Goal: Task Accomplishment & Management: Complete application form

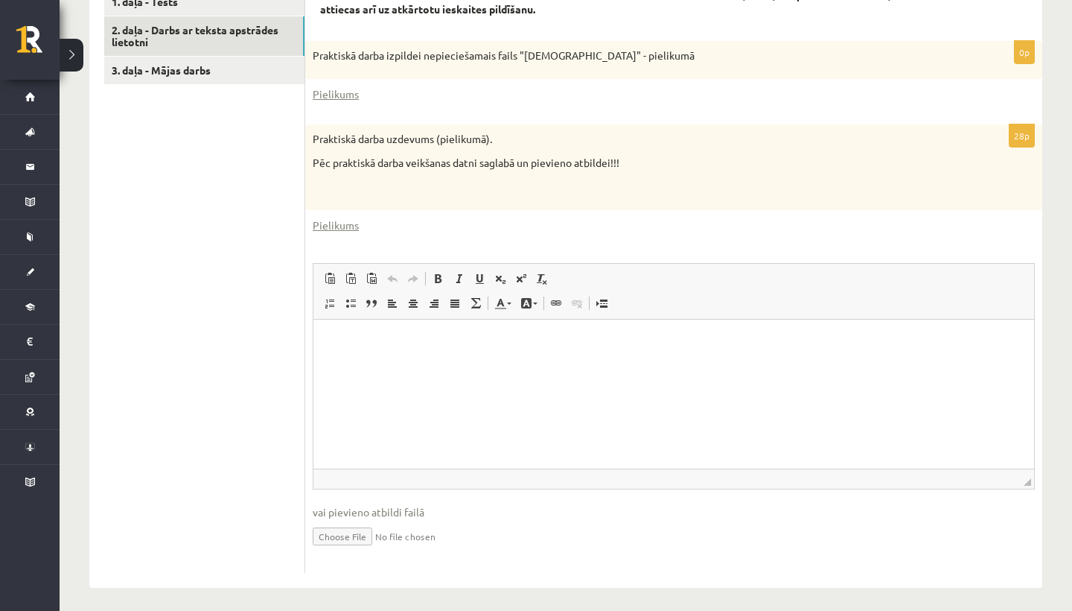
scroll to position [505, 0]
click at [375, 366] on html at bounding box center [673, 342] width 721 height 45
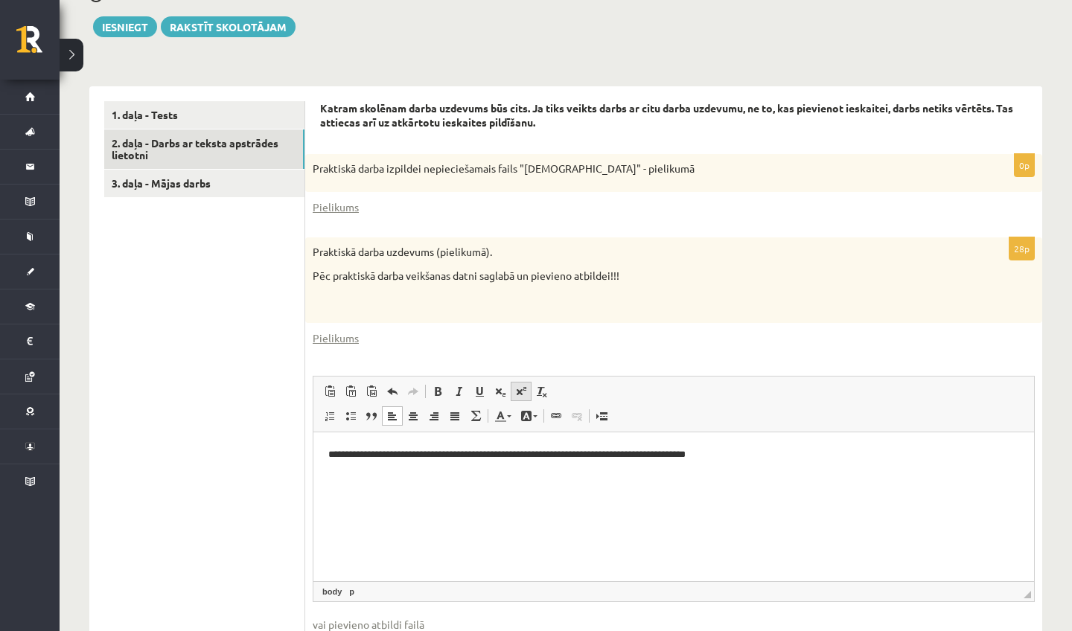
scroll to position [380, 0]
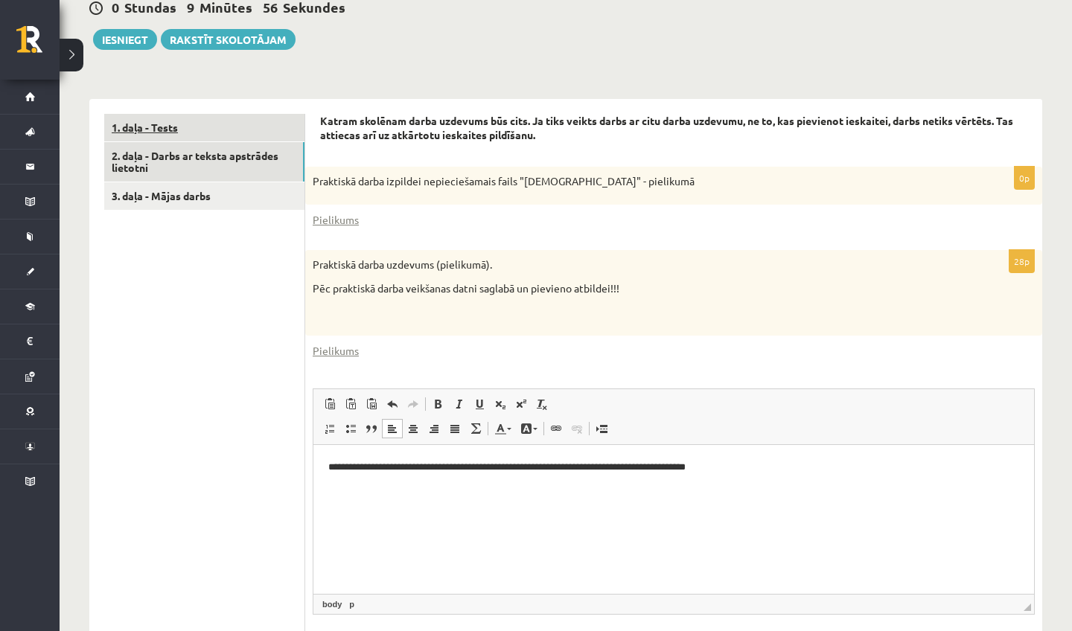
click at [168, 121] on link "1. daļa - Tests" at bounding box center [204, 128] width 200 height 28
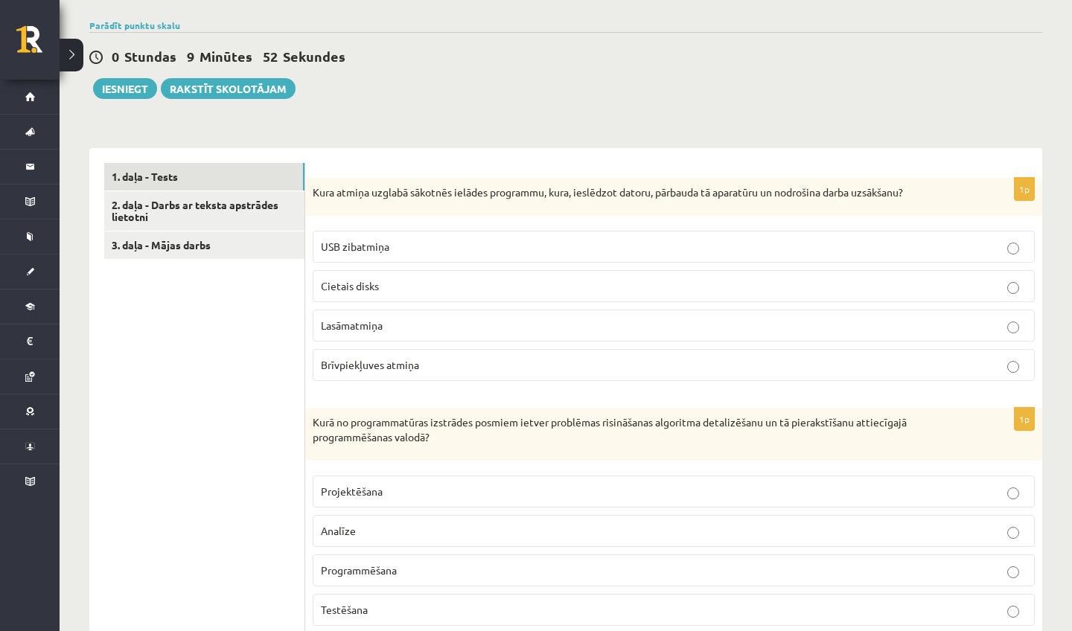
scroll to position [345, 0]
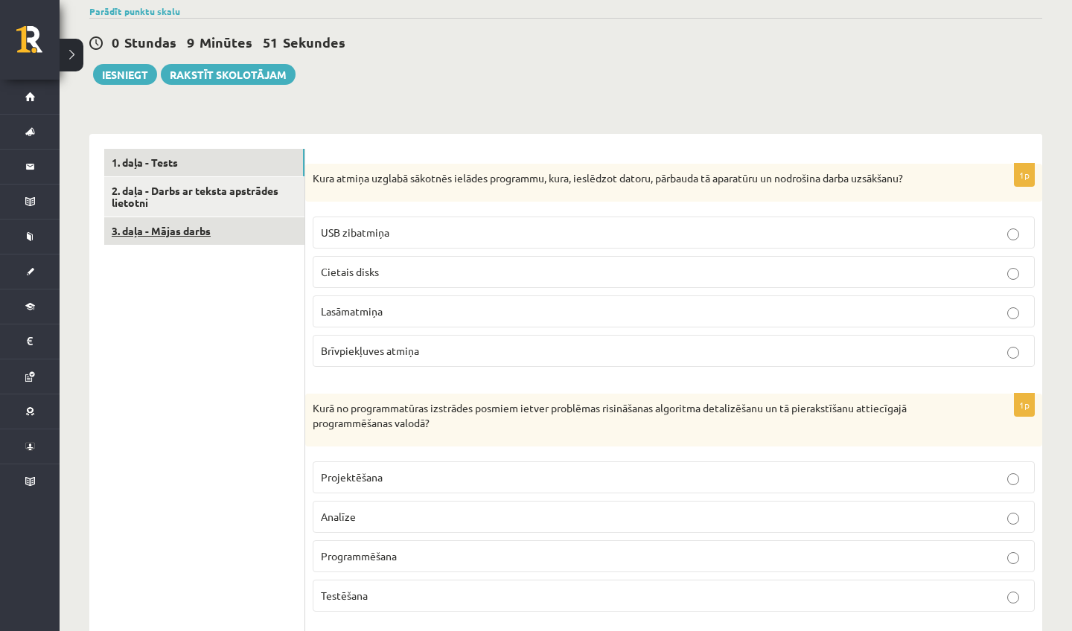
click at [176, 222] on link "3. daļa - Mājas darbs" at bounding box center [204, 231] width 200 height 28
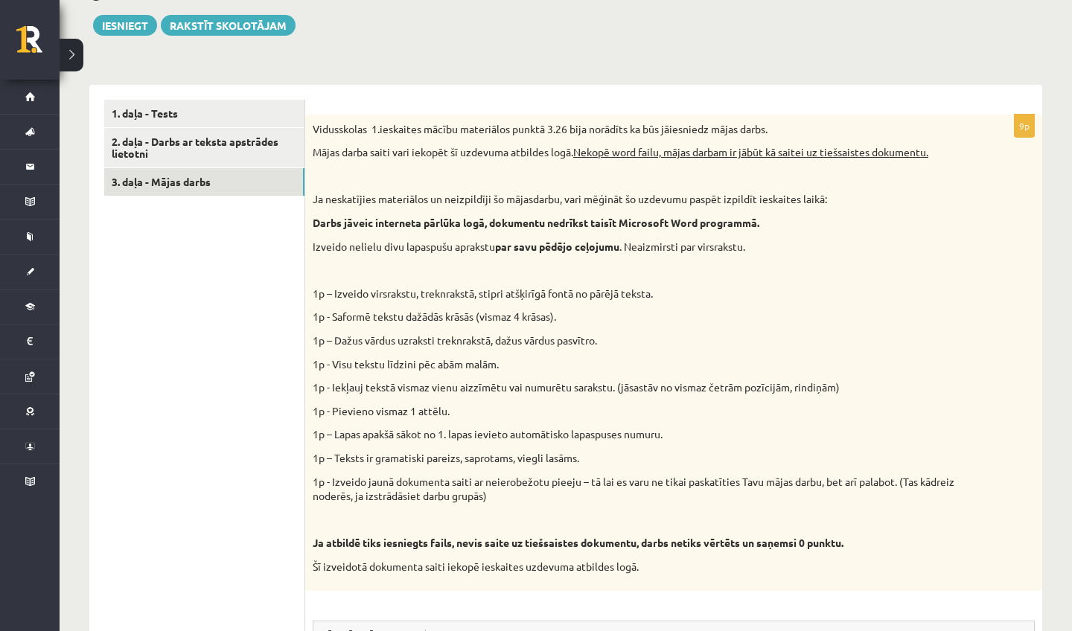
scroll to position [387, 0]
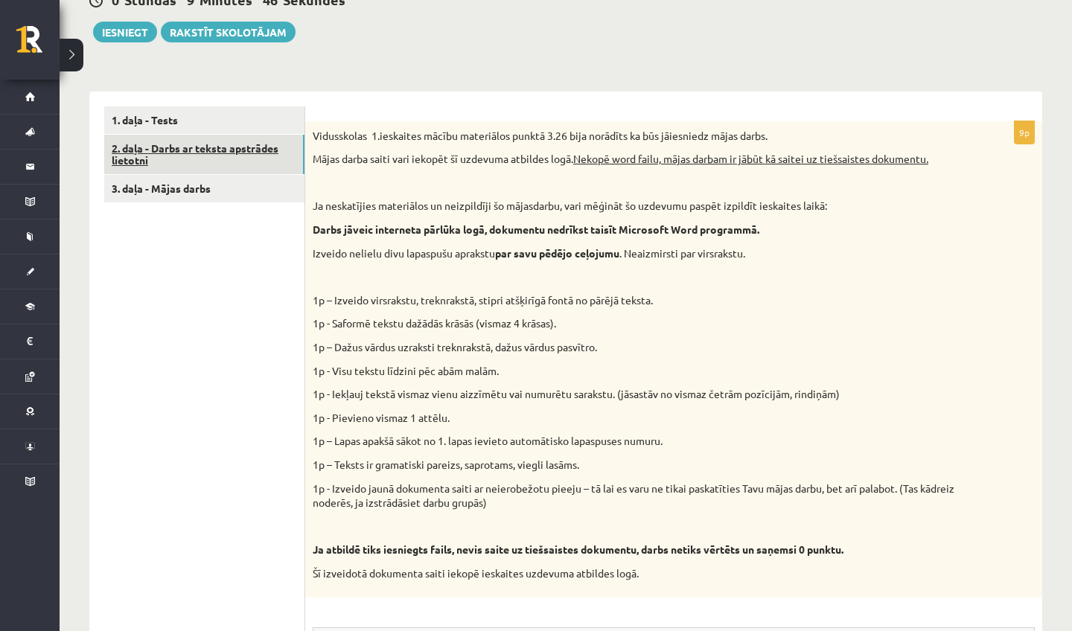
click at [179, 141] on link "2. daļa - Darbs ar teksta apstrādes lietotni" at bounding box center [204, 155] width 200 height 40
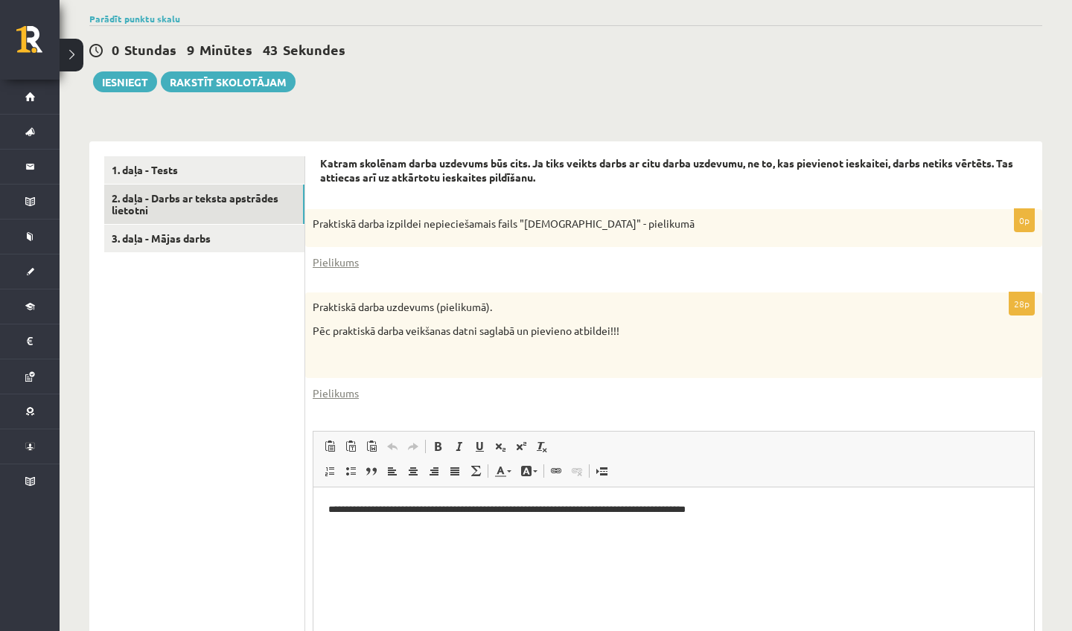
scroll to position [336, 0]
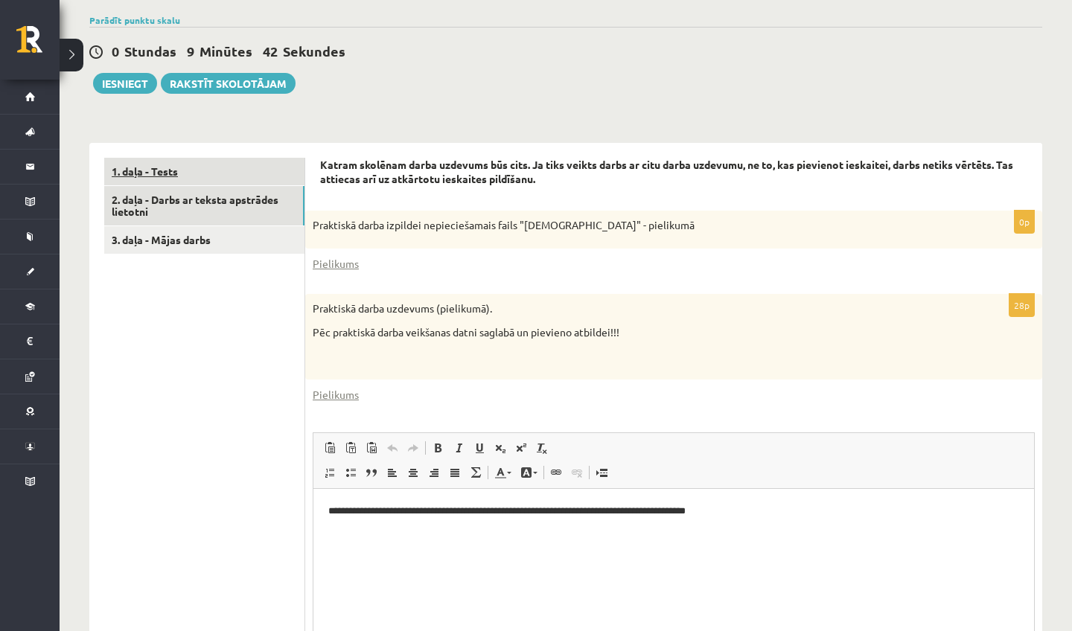
click at [167, 168] on link "1. daļa - Tests" at bounding box center [204, 172] width 200 height 28
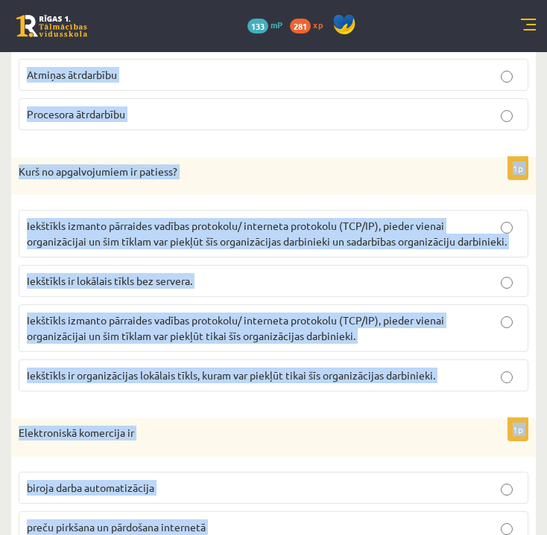
scroll to position [4421, 0]
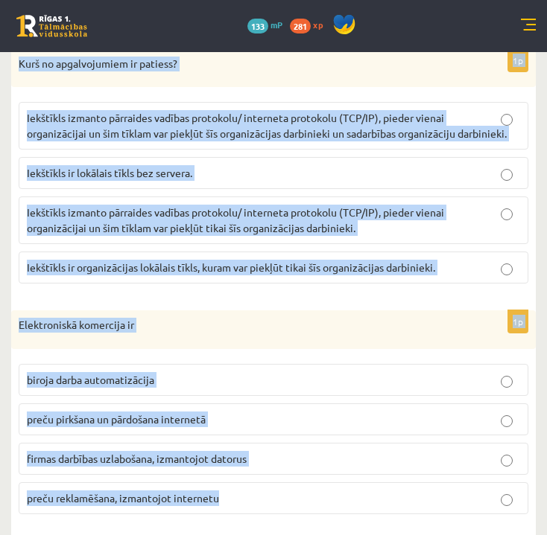
drag, startPoint x: 19, startPoint y: 228, endPoint x: 281, endPoint y: 591, distance: 448.0
copy form "Lore ipsumd sitamet consecte adipisc elitseddo, eius, temporinc utlabo, etdolor…"
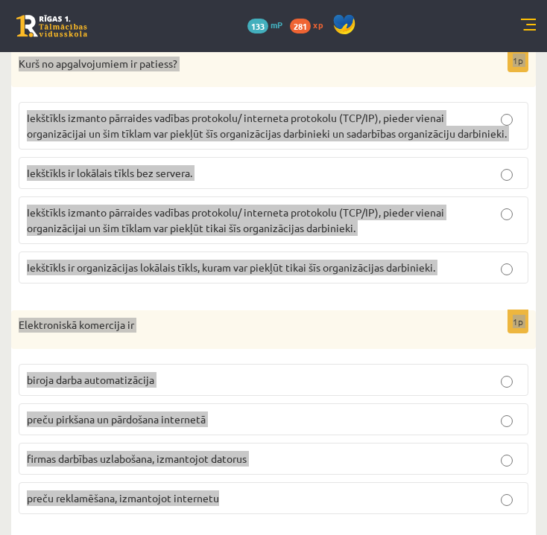
drag, startPoint x: 538, startPoint y: 528, endPoint x: 407, endPoint y: 496, distance: 135.6
click at [407, 496] on label "preču reklamēšana, izmantojot internetu" at bounding box center [273, 498] width 509 height 32
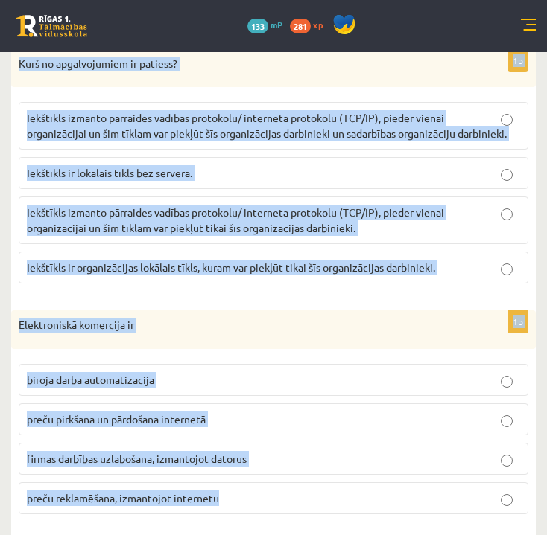
click at [407, 495] on label "preču reklamēšana, izmantojot internetu" at bounding box center [273, 498] width 509 height 32
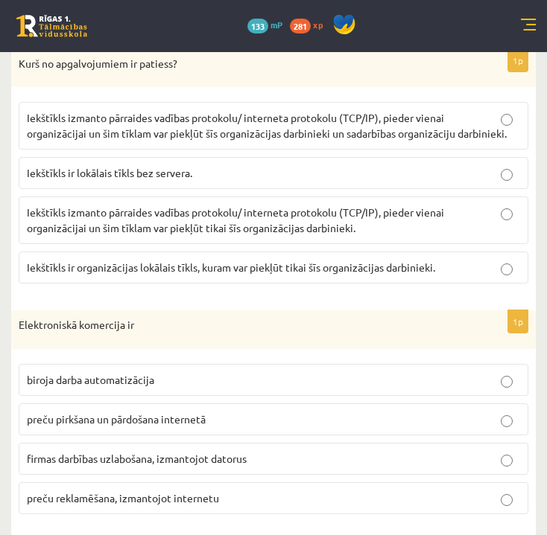
click at [185, 412] on span "preču pirkšana un pārdošana internetā" at bounding box center [116, 418] width 179 height 13
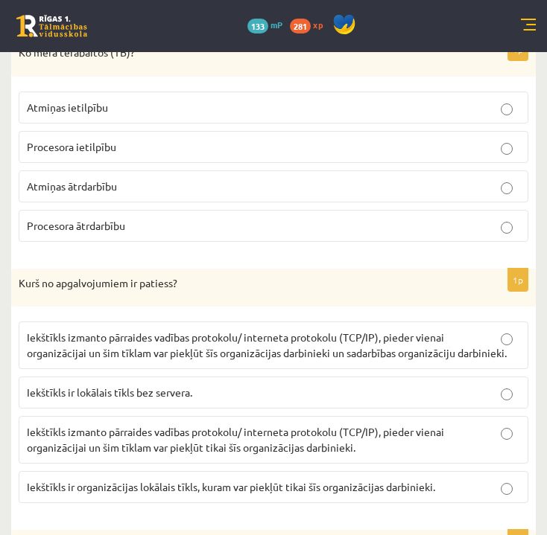
scroll to position [4197, 0]
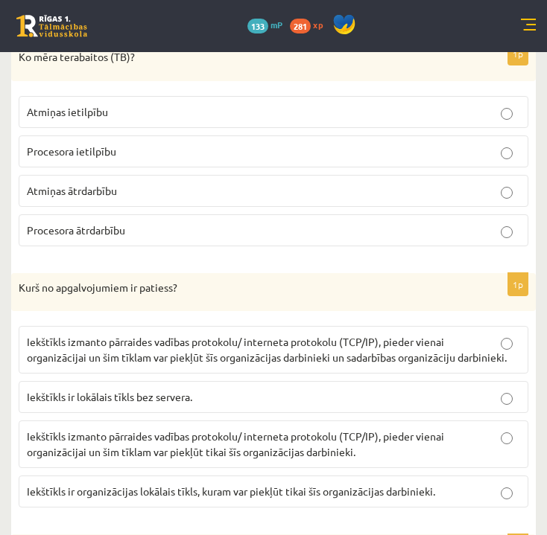
click at [161, 104] on p "Atmiņas ietilpību" at bounding box center [273, 112] width 493 height 16
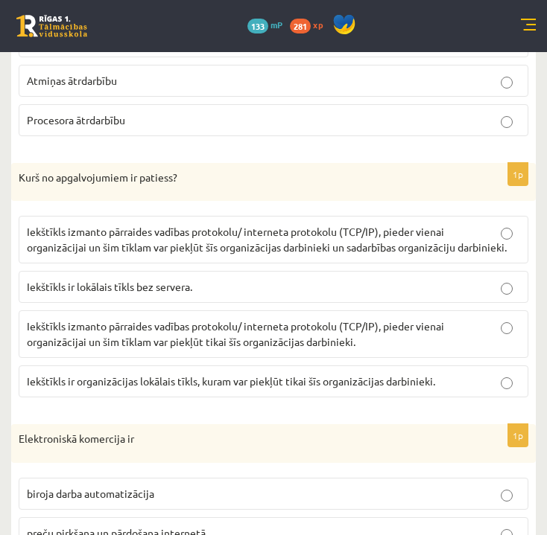
scroll to position [4308, 0]
click at [229, 224] on span "Iekštīkls izmanto pārraides vadības protokolu/ interneta protokolu (TCP/IP), pi…" at bounding box center [267, 238] width 480 height 29
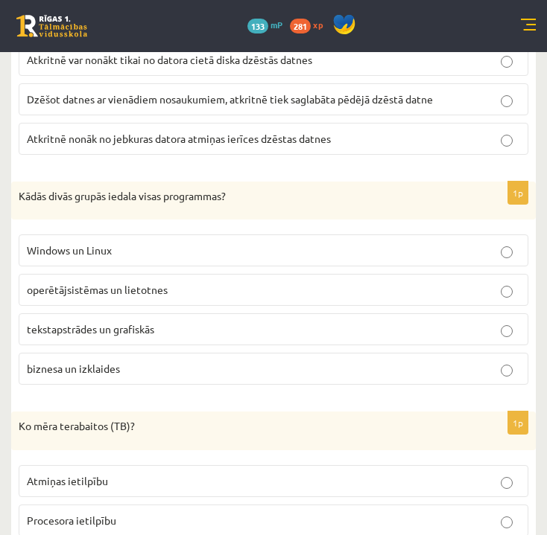
scroll to position [3826, 0]
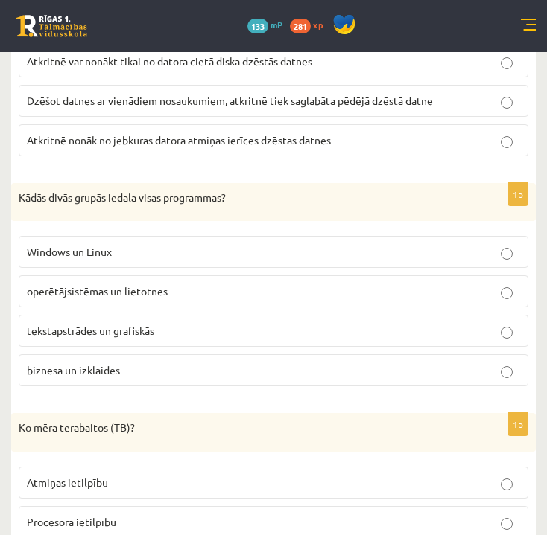
click at [225, 284] on p "operētājsistēmas un lietotnes" at bounding box center [273, 292] width 493 height 16
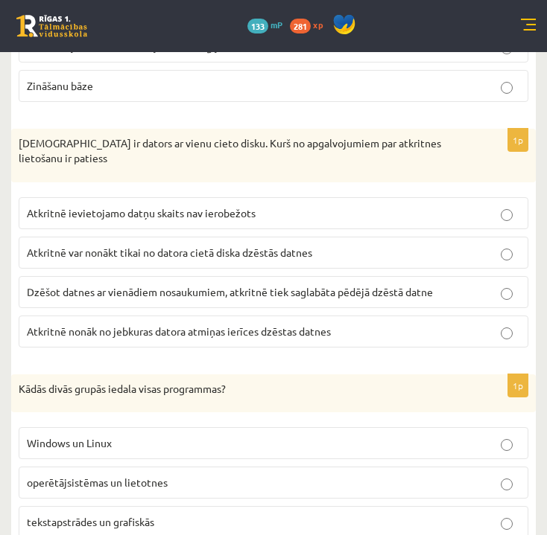
scroll to position [3630, 0]
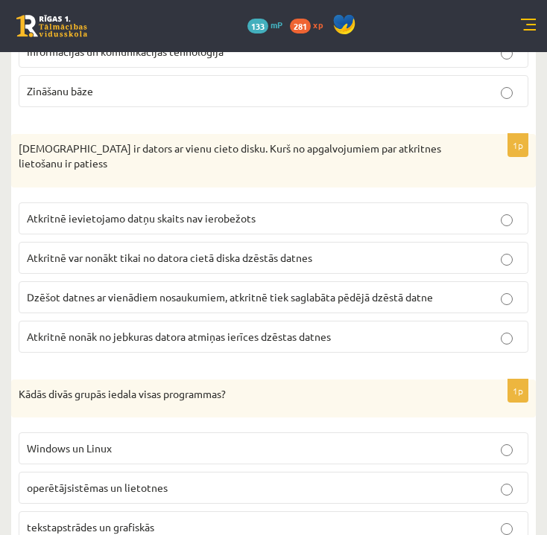
click at [229, 251] on span "Atkritnē var nonākt tikai no datora cietā diska dzēstās datnes" at bounding box center [169, 257] width 285 height 13
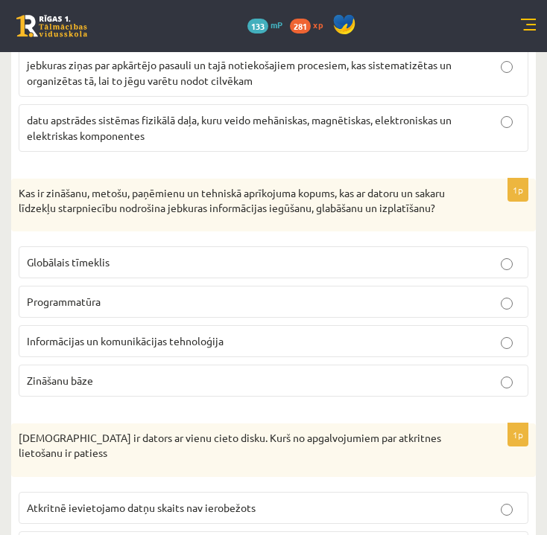
scroll to position [3331, 0]
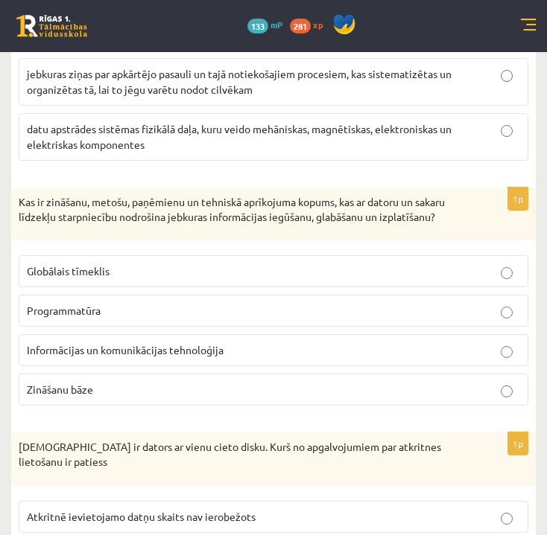
click at [411, 353] on p "Informācijas un komunikācijas tehnoloģija" at bounding box center [273, 351] width 493 height 16
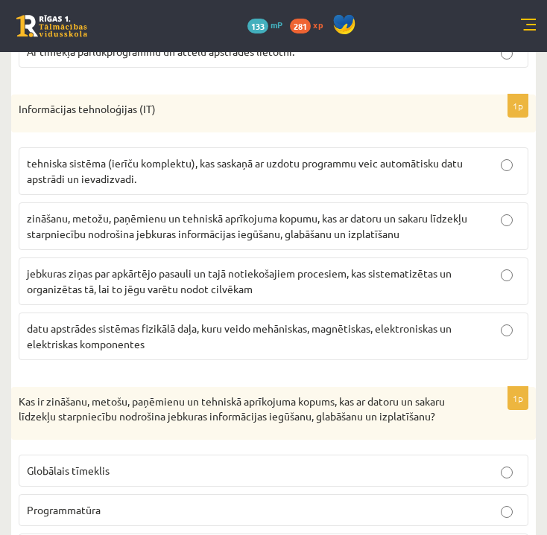
scroll to position [3129, 0]
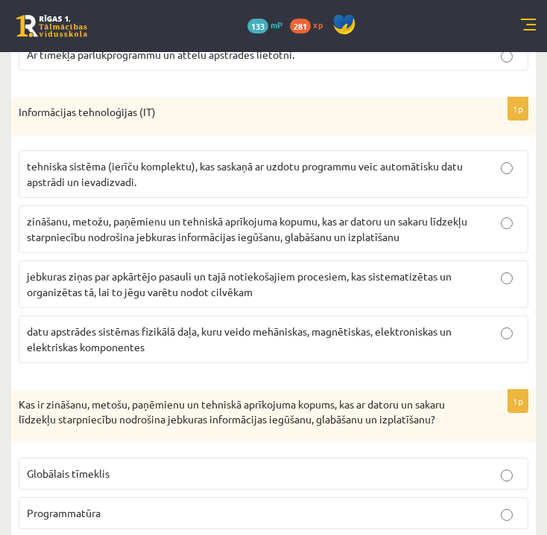
click at [179, 217] on span "zināšanu, metožu, paņēmienu un tehniskā aprīkojuma kopumu, kas ar datoru un sak…" at bounding box center [247, 228] width 440 height 29
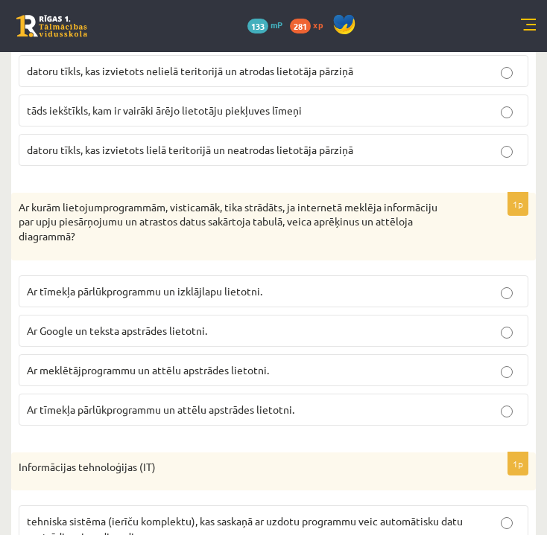
scroll to position [2766, 0]
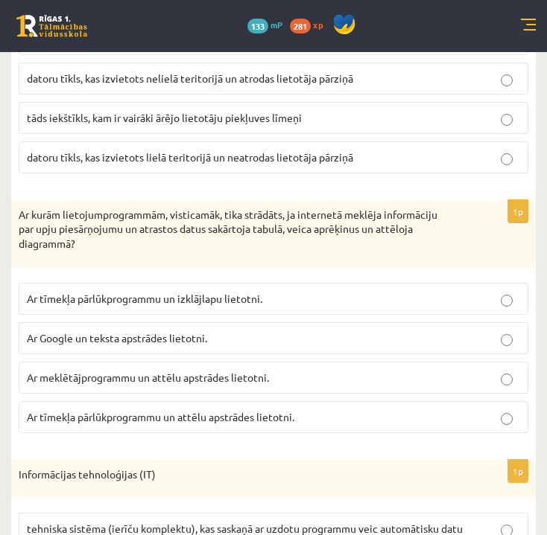
click at [256, 298] on span "Ar tīmekļa pārlūkprogrammu un izklājlapu lietotni." at bounding box center [144, 298] width 235 height 13
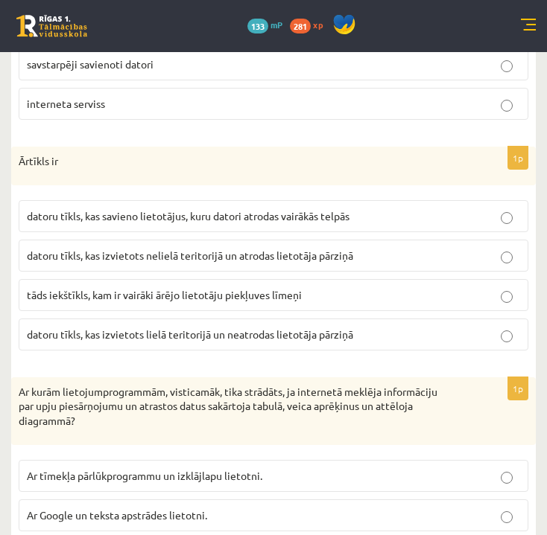
scroll to position [2588, 0]
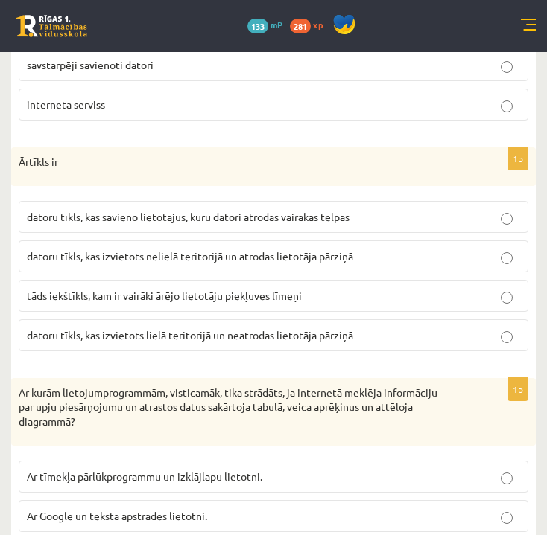
click at [246, 337] on span "datoru tīkls, kas izvietots lielā teritorijā un neatrodas lietotāja pārziņā" at bounding box center [190, 334] width 326 height 13
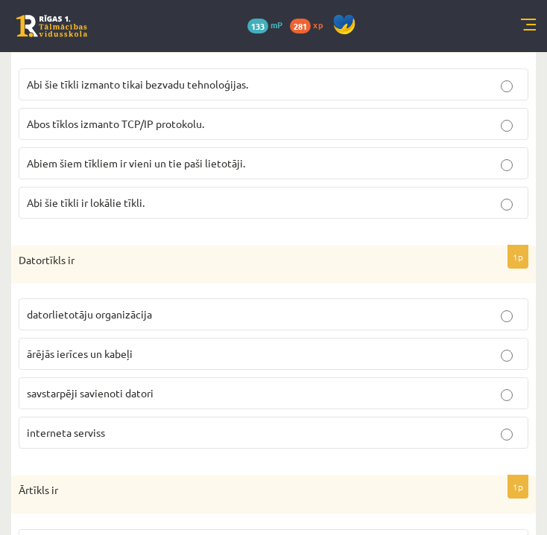
scroll to position [2258, 0]
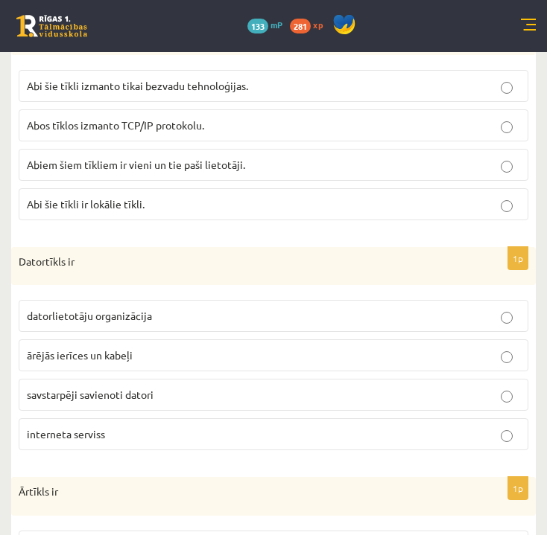
click at [154, 395] on p "savstarpēji savienoti datori" at bounding box center [273, 395] width 493 height 16
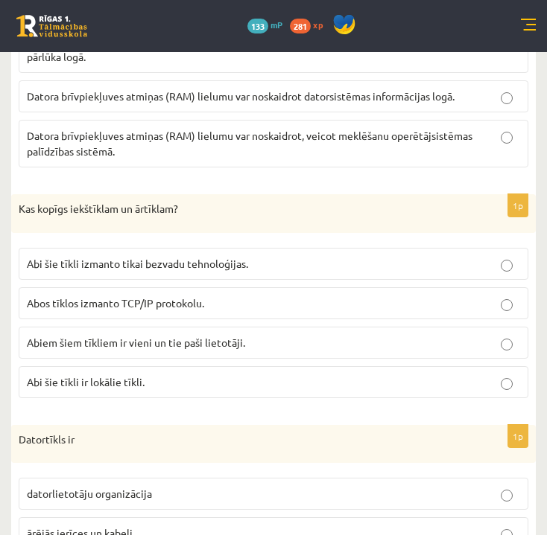
scroll to position [2077, 0]
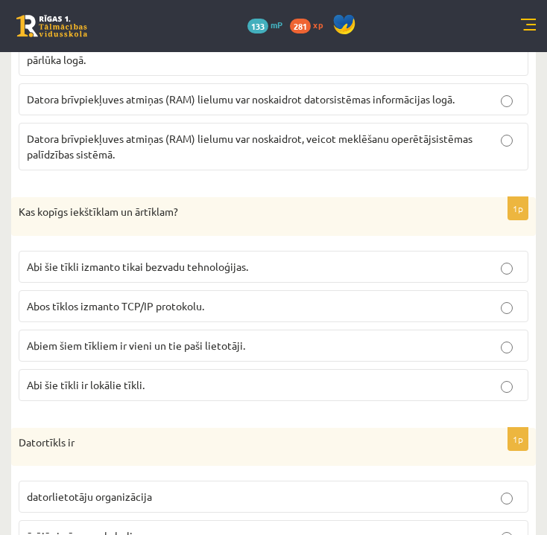
click at [134, 312] on span "Abos tīklos izmanto TCP/IP protokolu." at bounding box center [115, 305] width 177 height 13
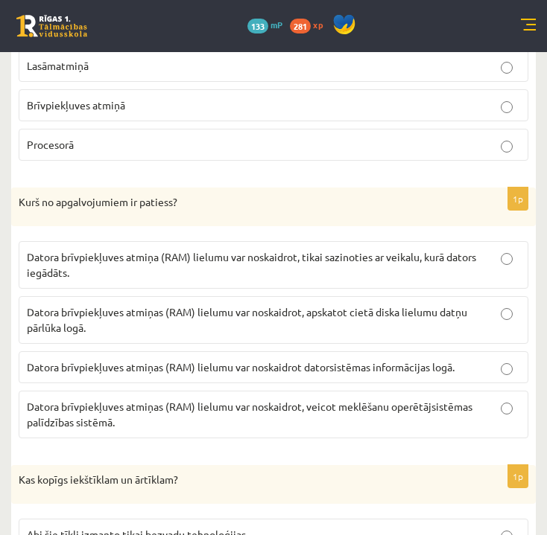
scroll to position [1803, 0]
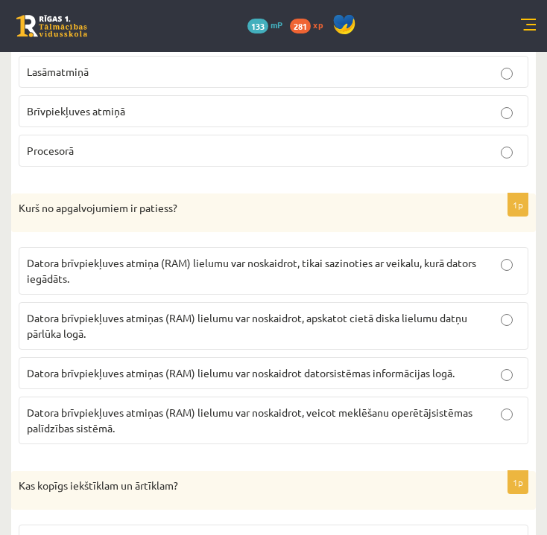
click at [406, 375] on span "Datora brīvpiekļuves atmiņas (RAM) lielumu var noskaidrot datorsistēmas informā…" at bounding box center [240, 372] width 427 height 13
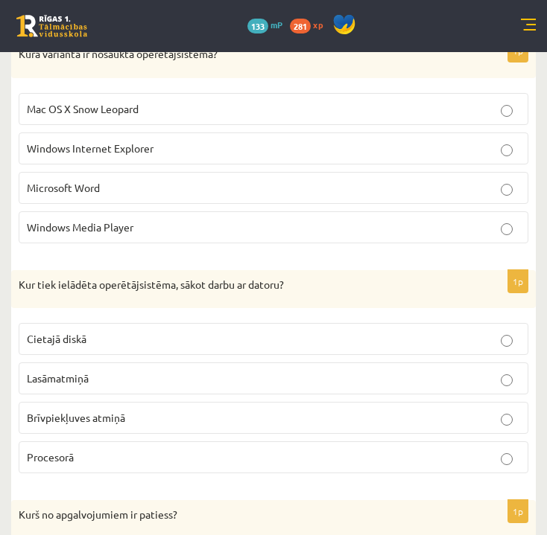
scroll to position [1496, 0]
click at [219, 425] on p "Brīvpiekļuves atmiņā" at bounding box center [273, 419] width 493 height 16
click at [200, 114] on p "Mac OS X Snow Leopard" at bounding box center [273, 110] width 493 height 16
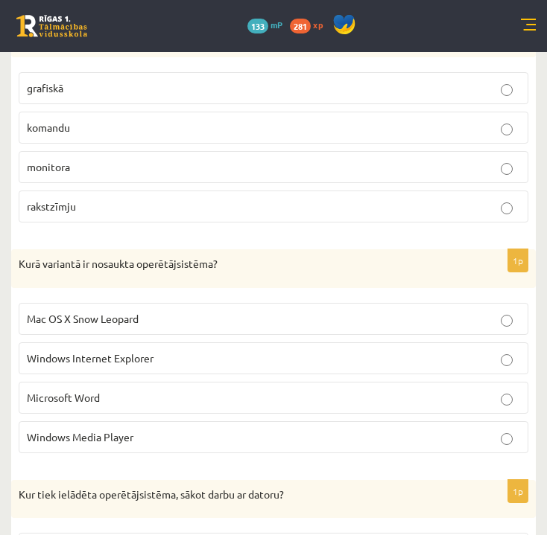
scroll to position [1285, 0]
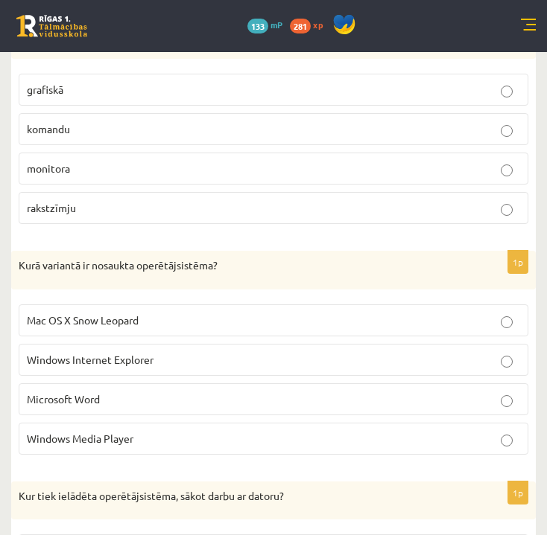
click at [188, 92] on p "grafiskā" at bounding box center [273, 90] width 493 height 16
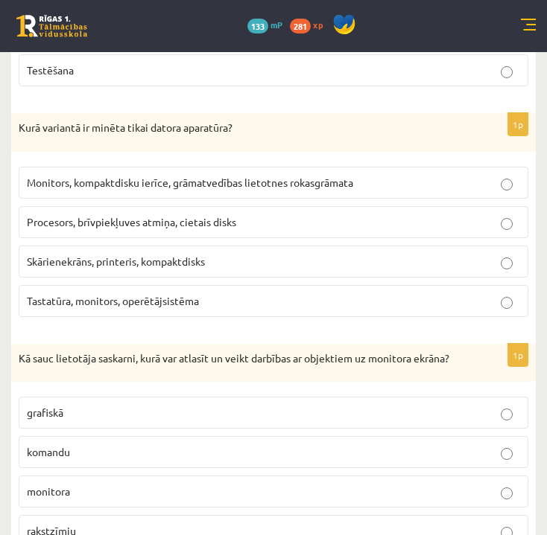
scroll to position [961, 0]
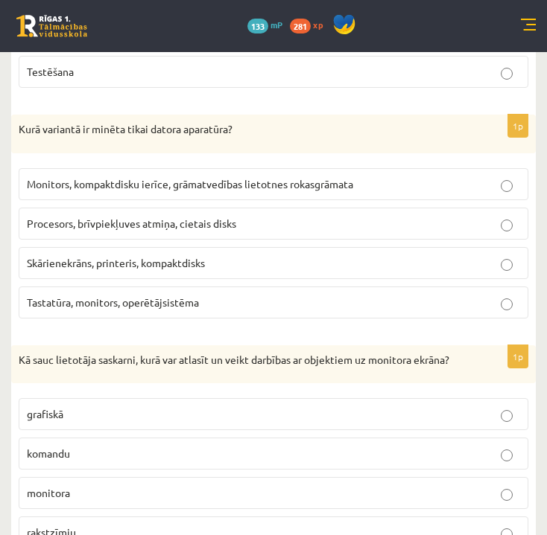
click at [133, 217] on span "Procesors, brīvpiekļuves atmiņa, cietais disks" at bounding box center [131, 223] width 209 height 13
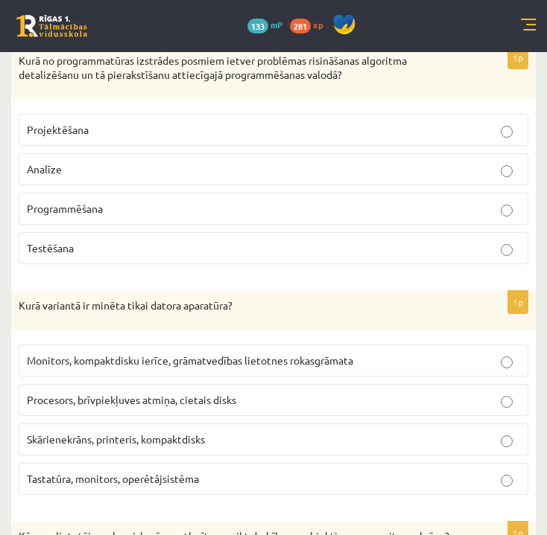
scroll to position [770, 0]
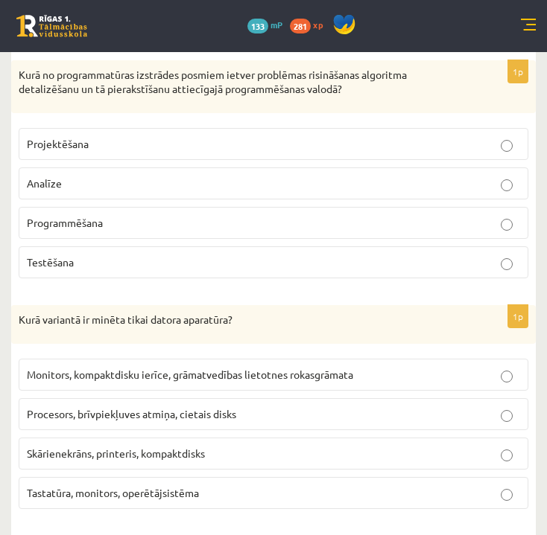
click at [90, 216] on span "Programmēšana" at bounding box center [65, 222] width 76 height 13
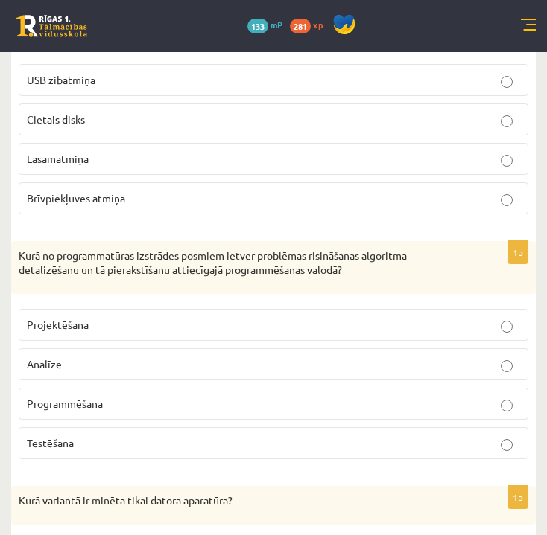
scroll to position [583, 0]
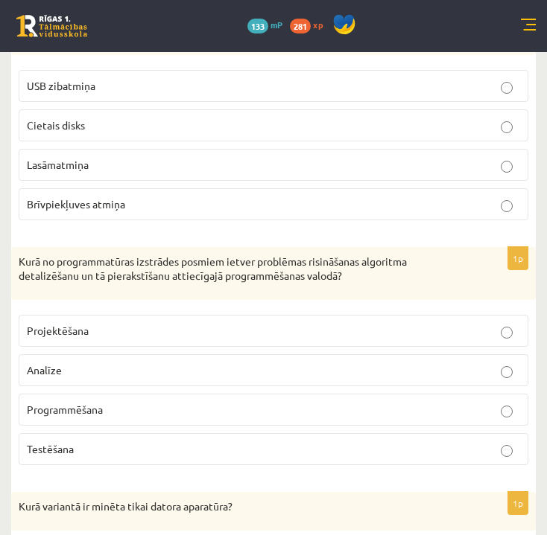
click at [92, 157] on p "Lasāmatmiņa" at bounding box center [273, 165] width 493 height 16
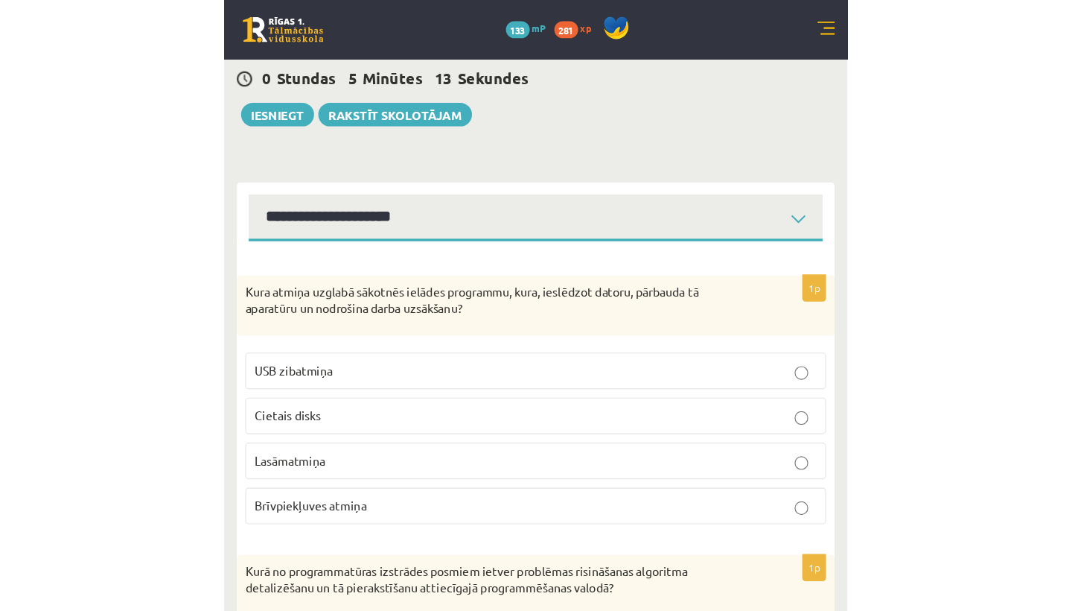
scroll to position [338, 0]
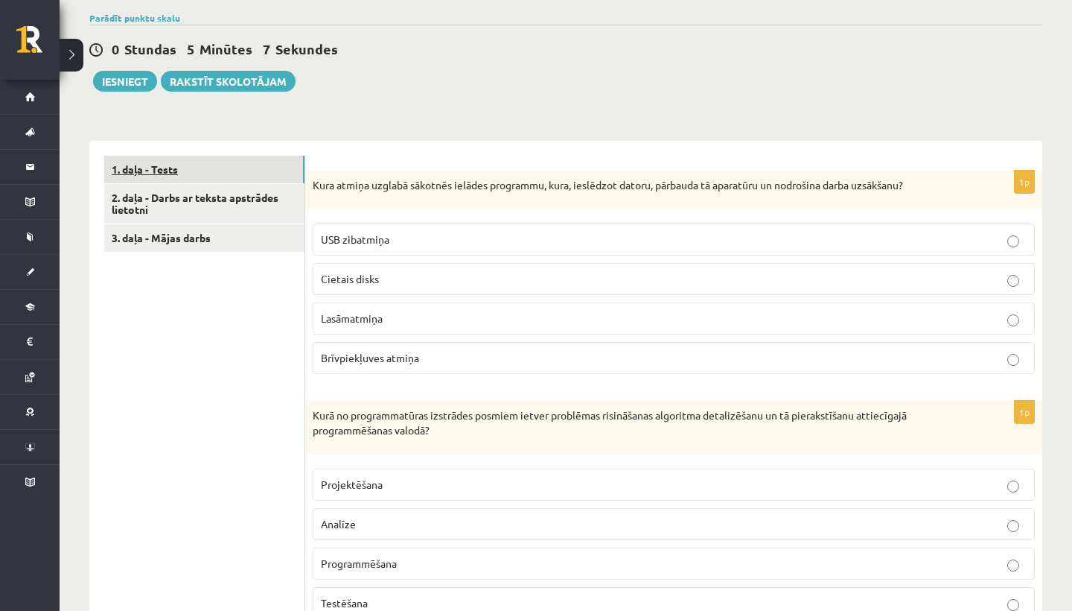
click at [170, 160] on link "1. daļa - Tests" at bounding box center [204, 170] width 200 height 28
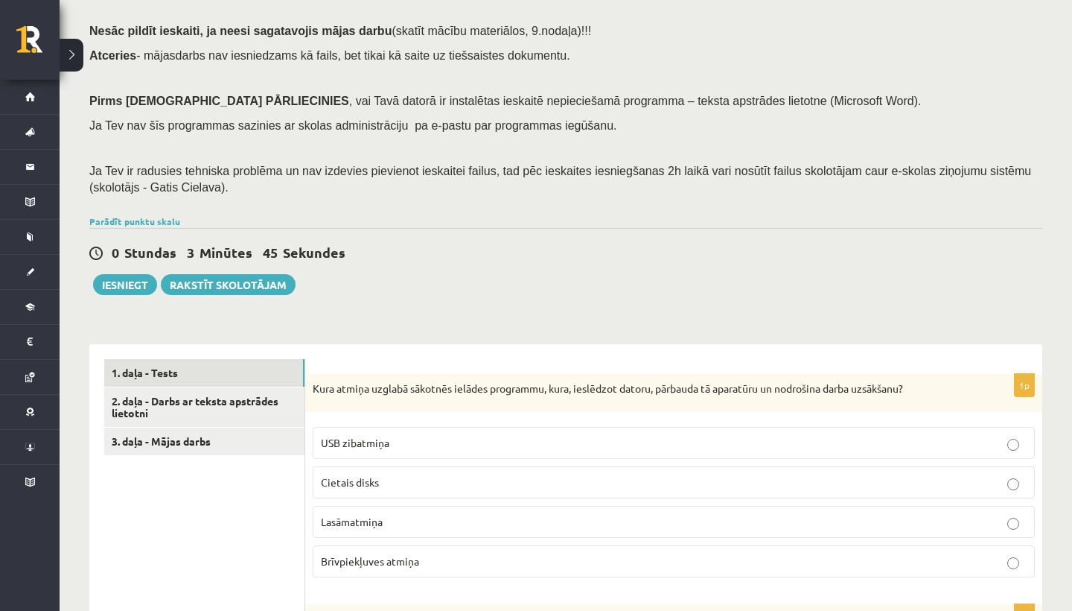
scroll to position [142, 0]
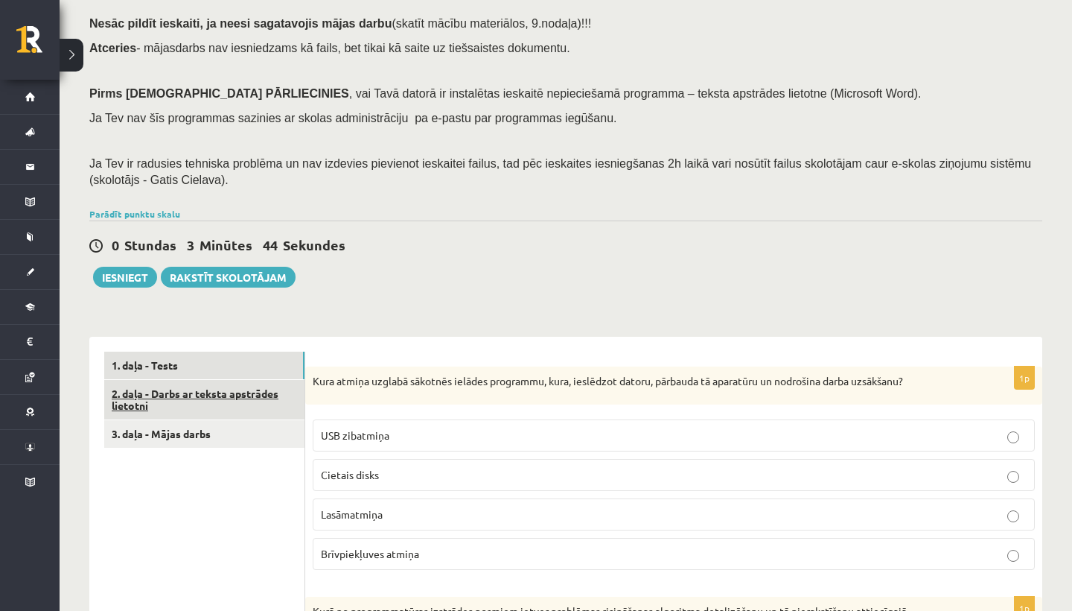
click at [214, 386] on link "2. daļa - Darbs ar teksta apstrādes lietotni" at bounding box center [204, 400] width 200 height 40
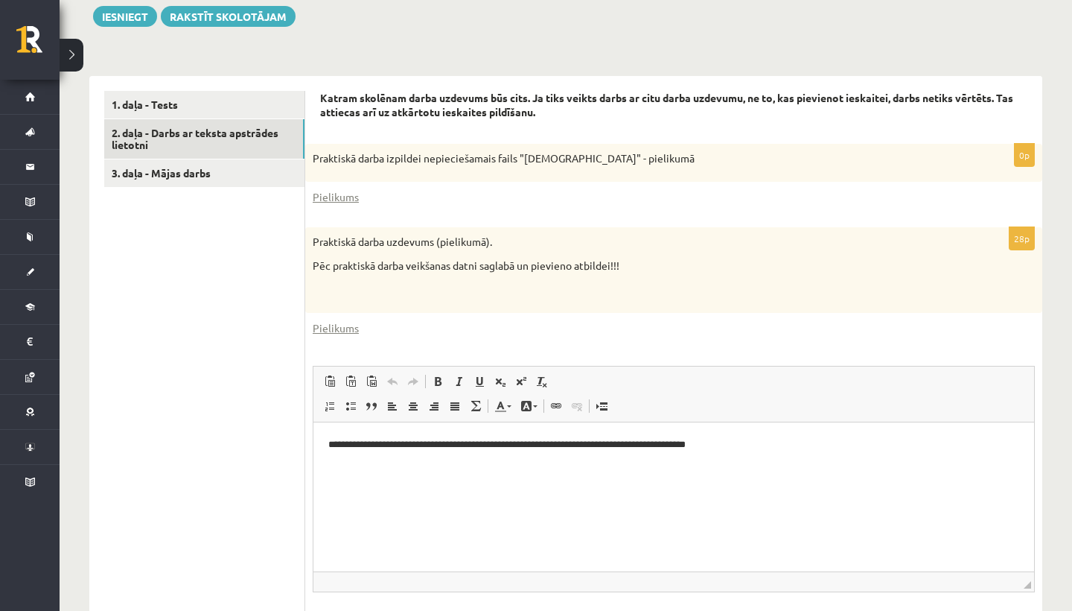
scroll to position [415, 0]
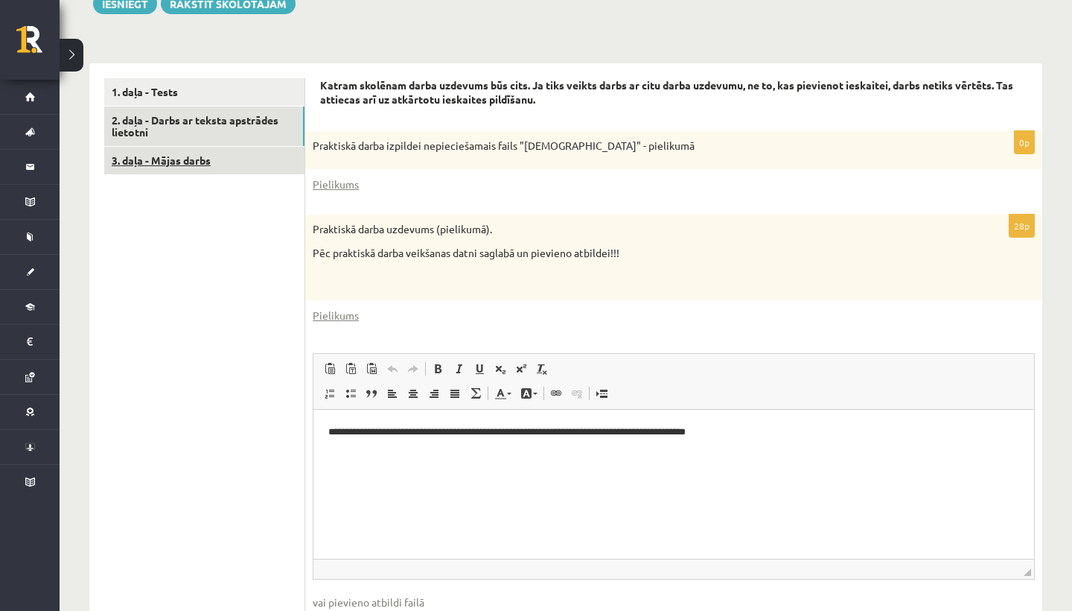
click at [193, 153] on link "3. daļa - Mājas darbs" at bounding box center [204, 161] width 200 height 28
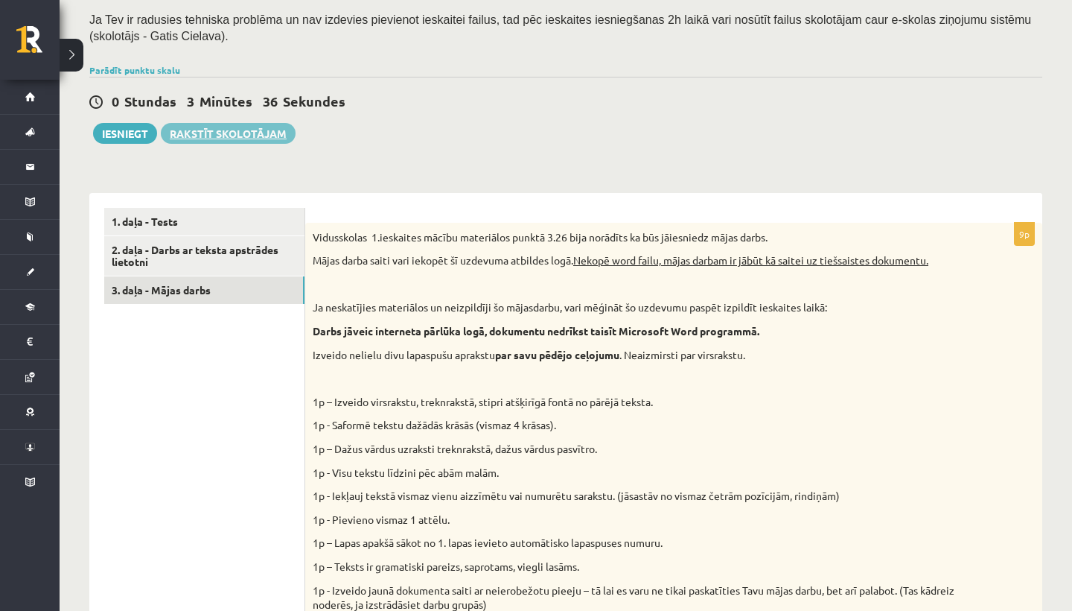
scroll to position [281, 0]
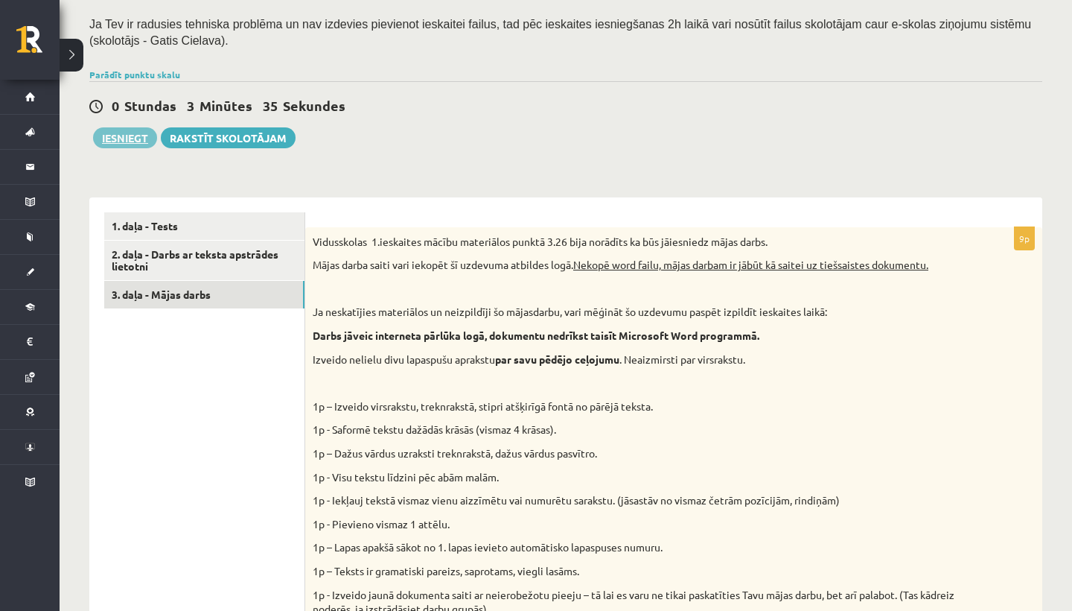
click at [135, 129] on button "Iesniegt" at bounding box center [125, 137] width 64 height 21
